Goal: Find specific page/section: Find specific page/section

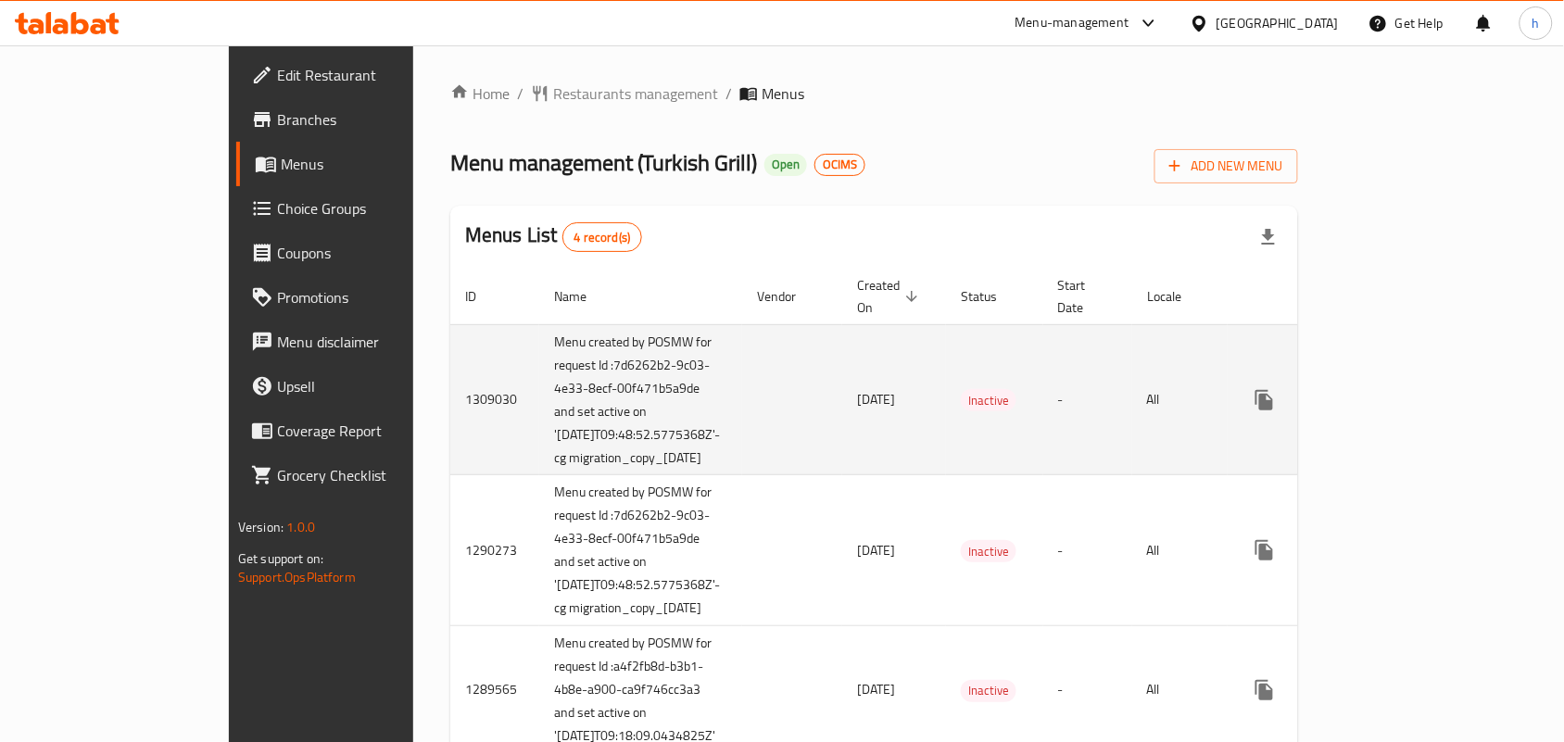
scroll to position [196, 0]
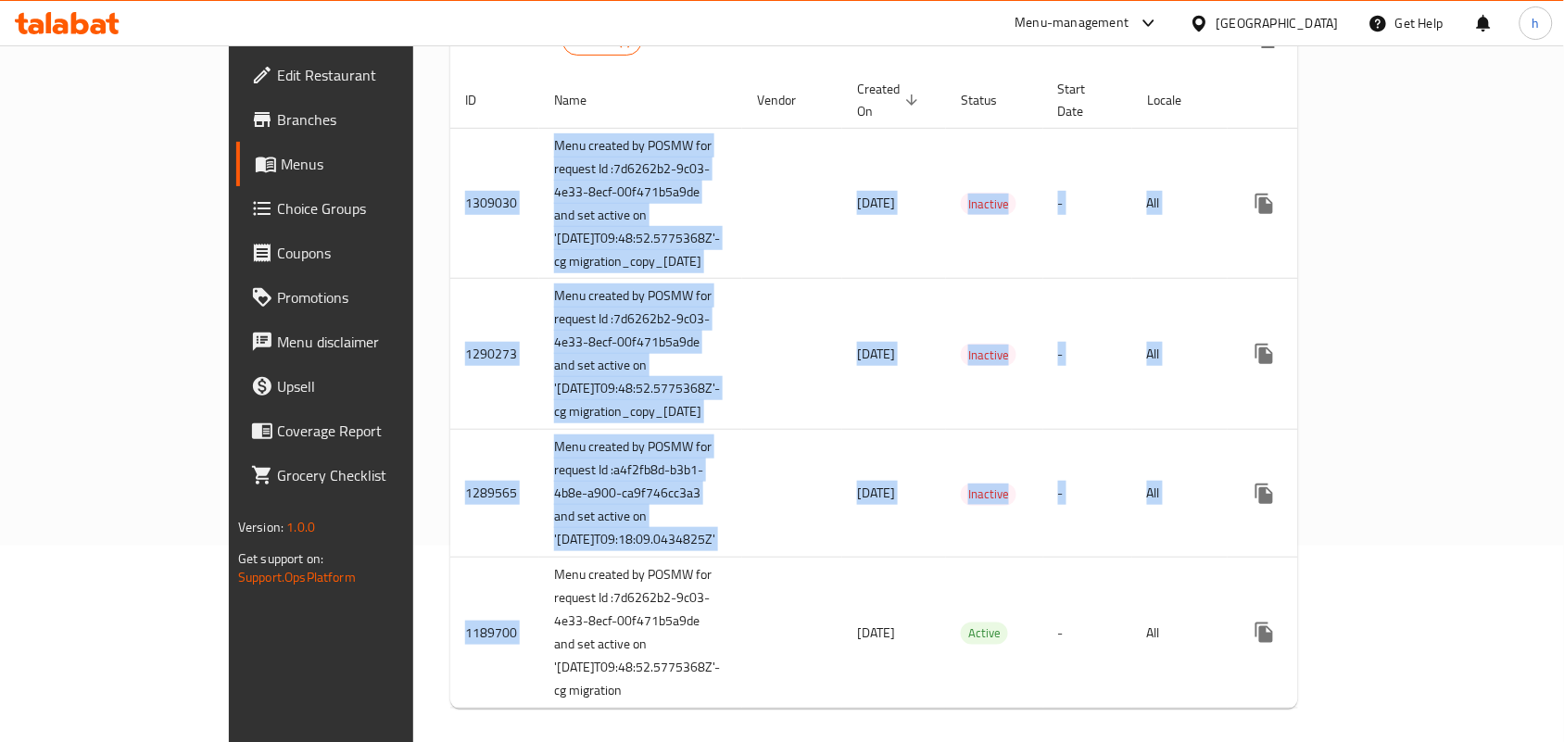
drag, startPoint x: 389, startPoint y: 556, endPoint x: 542, endPoint y: 724, distance: 227.0
click at [542, 724] on div "Home / Restaurants management / Menus Menu management ( Turkish Grill ) Open OC…" at bounding box center [874, 305] width 922 height 912
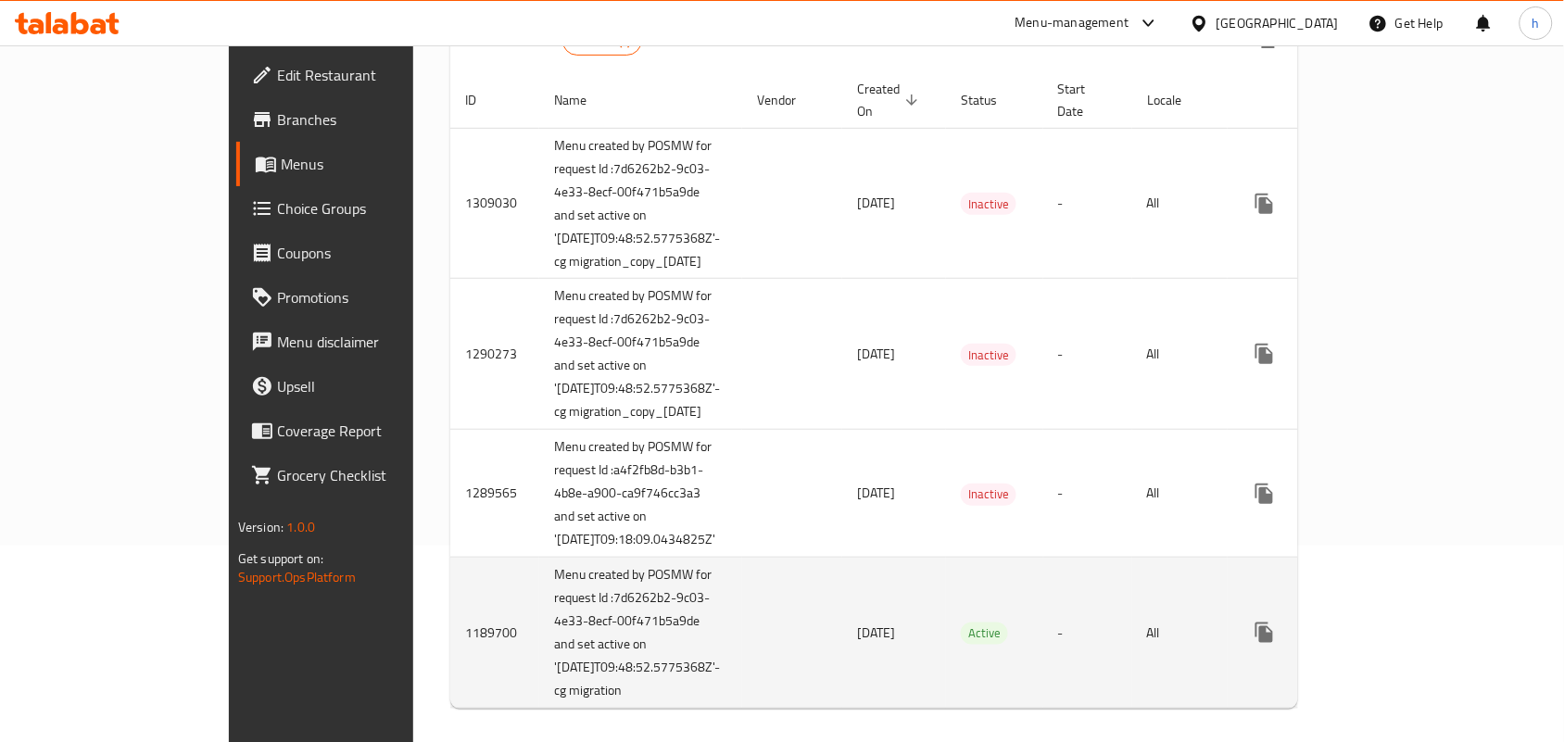
click at [742, 624] on td "enhanced table" at bounding box center [792, 633] width 100 height 151
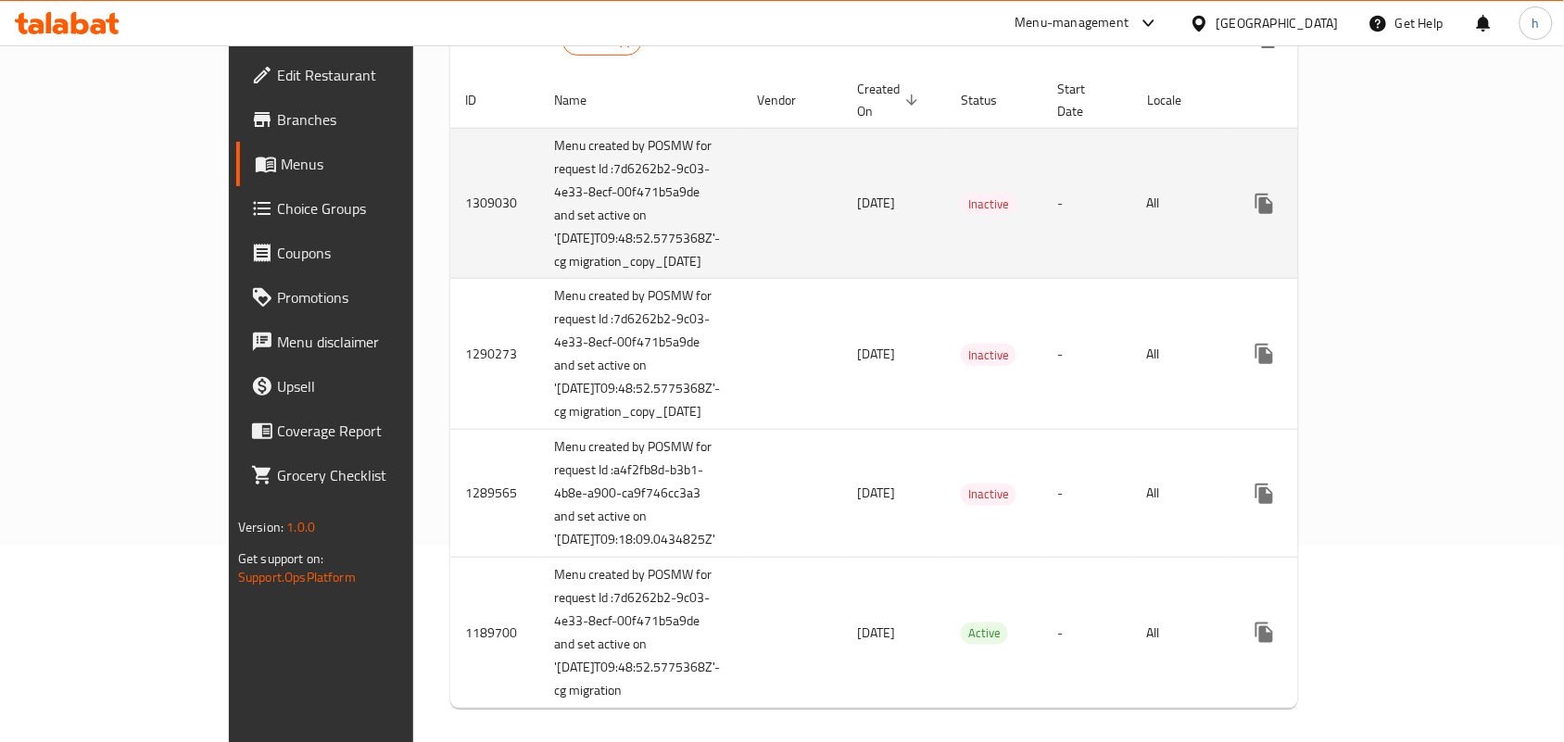
scroll to position [0, 0]
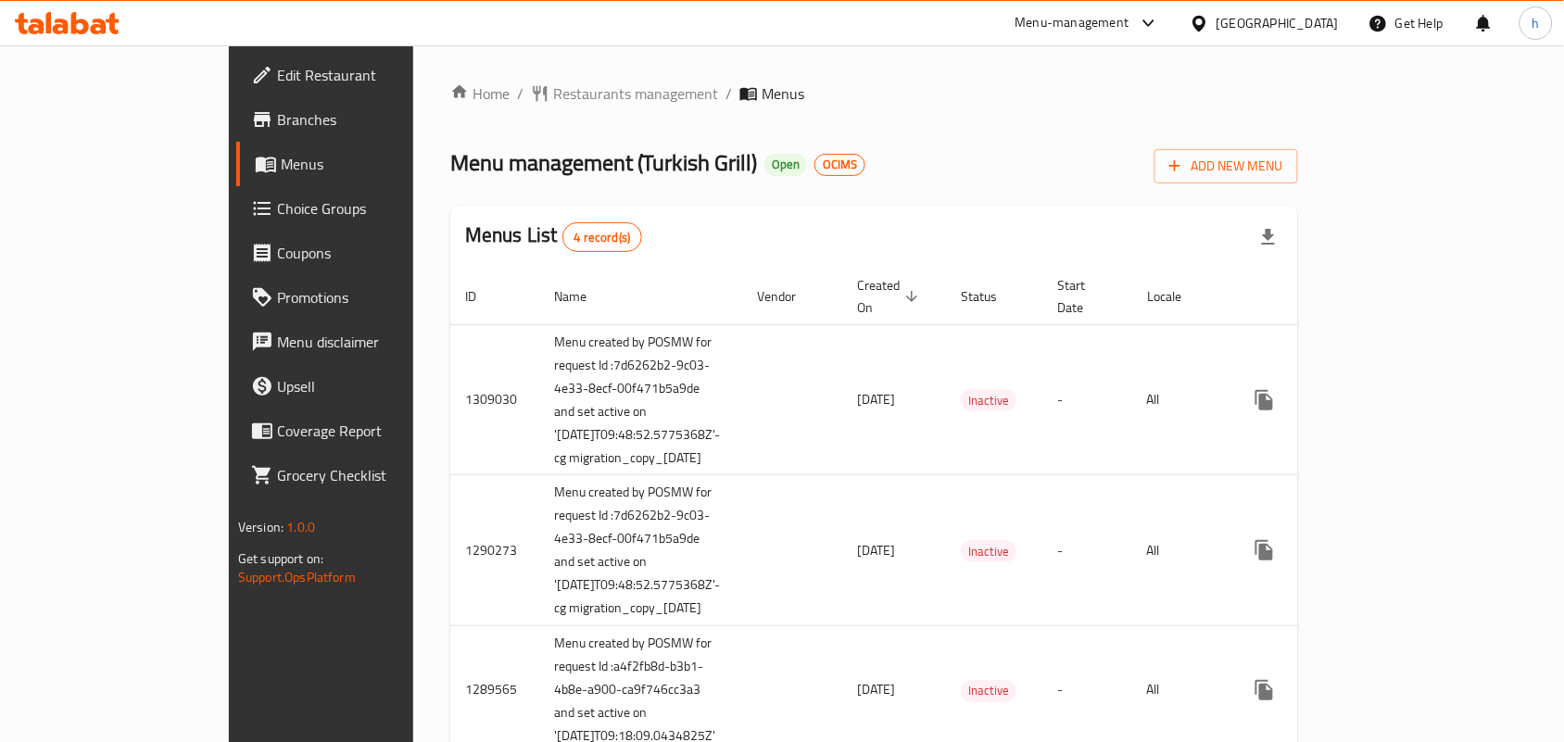
click at [1136, 170] on div "Menu management ( Turkish Grill ) Open OCIMS Add New Menu" at bounding box center [874, 163] width 848 height 42
click at [80, 34] on div at bounding box center [67, 23] width 105 height 22
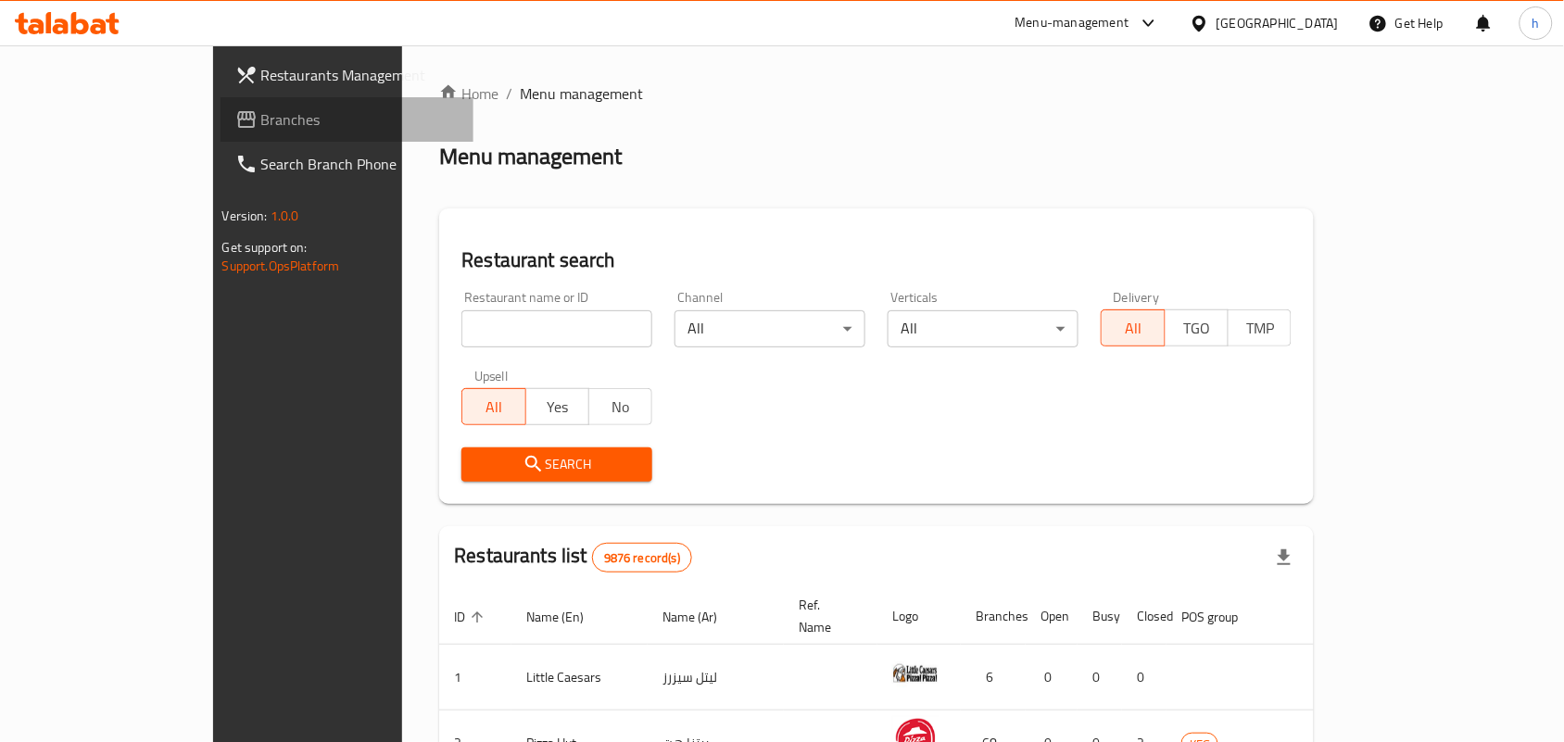
click at [261, 118] on span "Branches" at bounding box center [360, 119] width 198 height 22
